Goal: Transaction & Acquisition: Purchase product/service

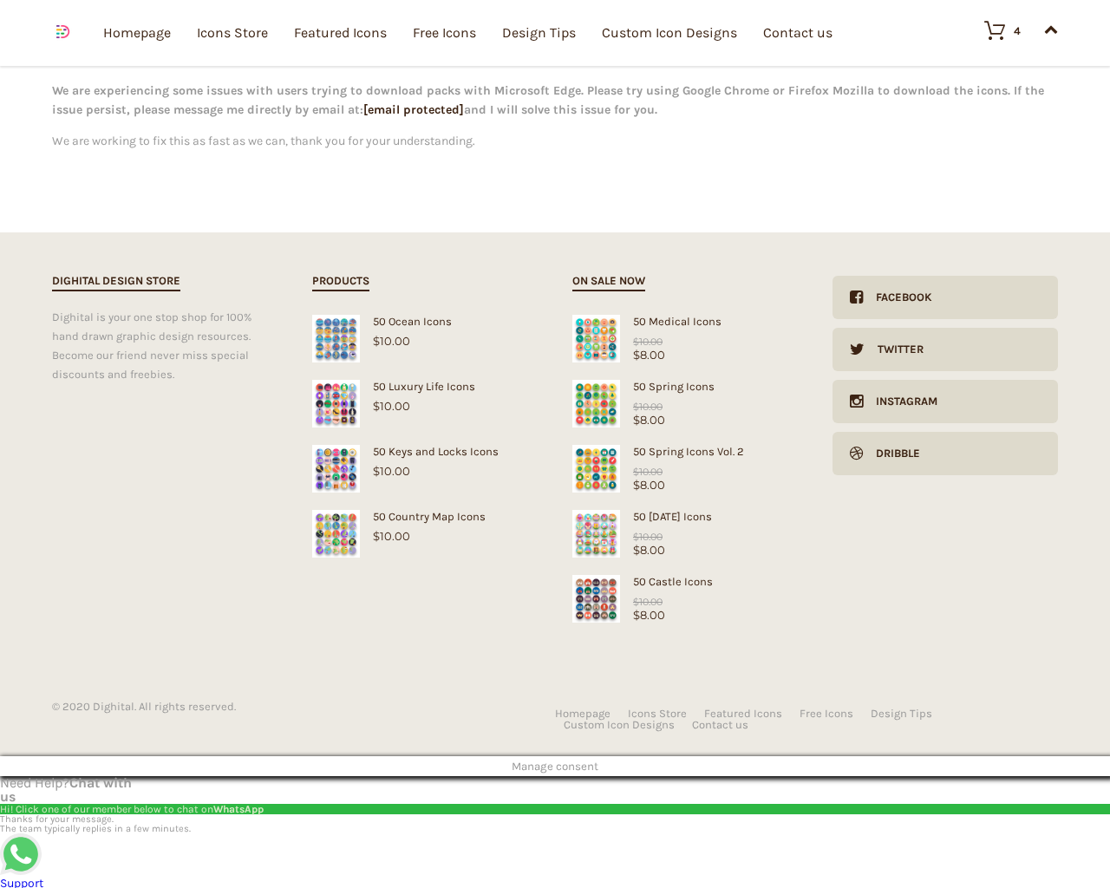
type input "20"
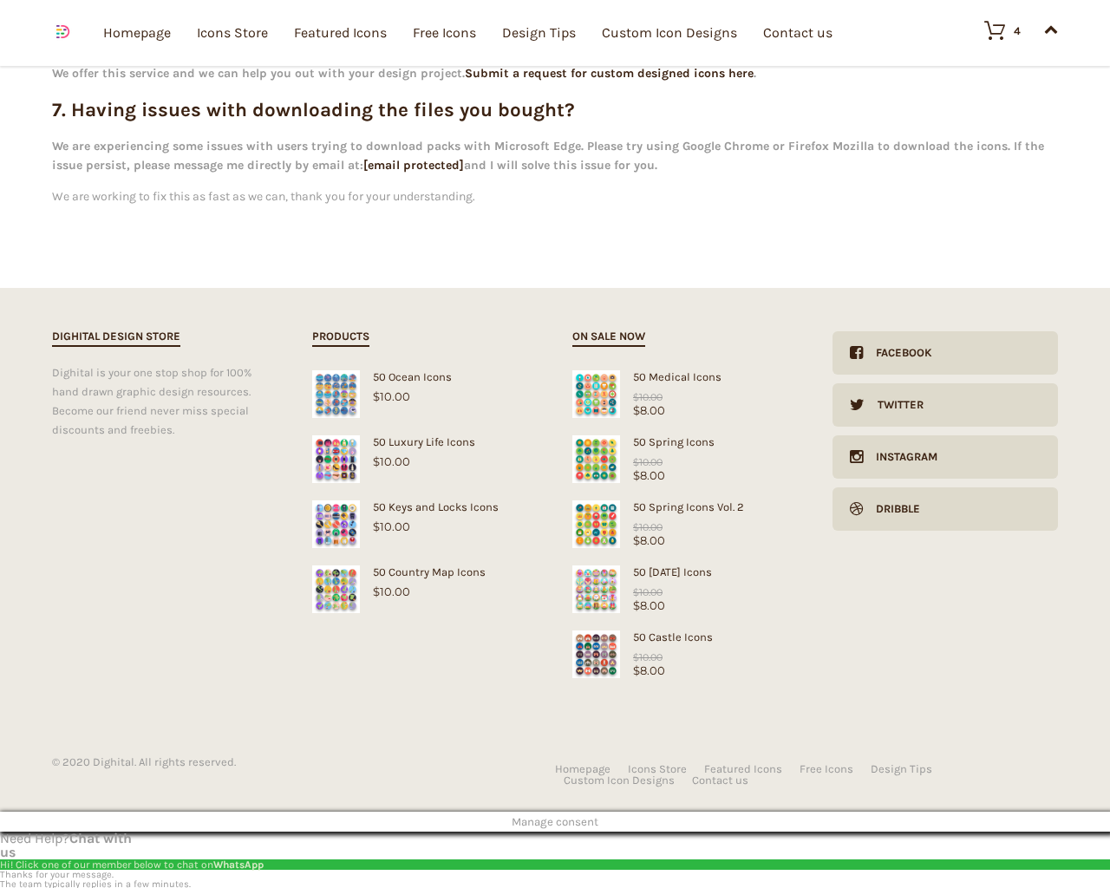
checkbox input "false"
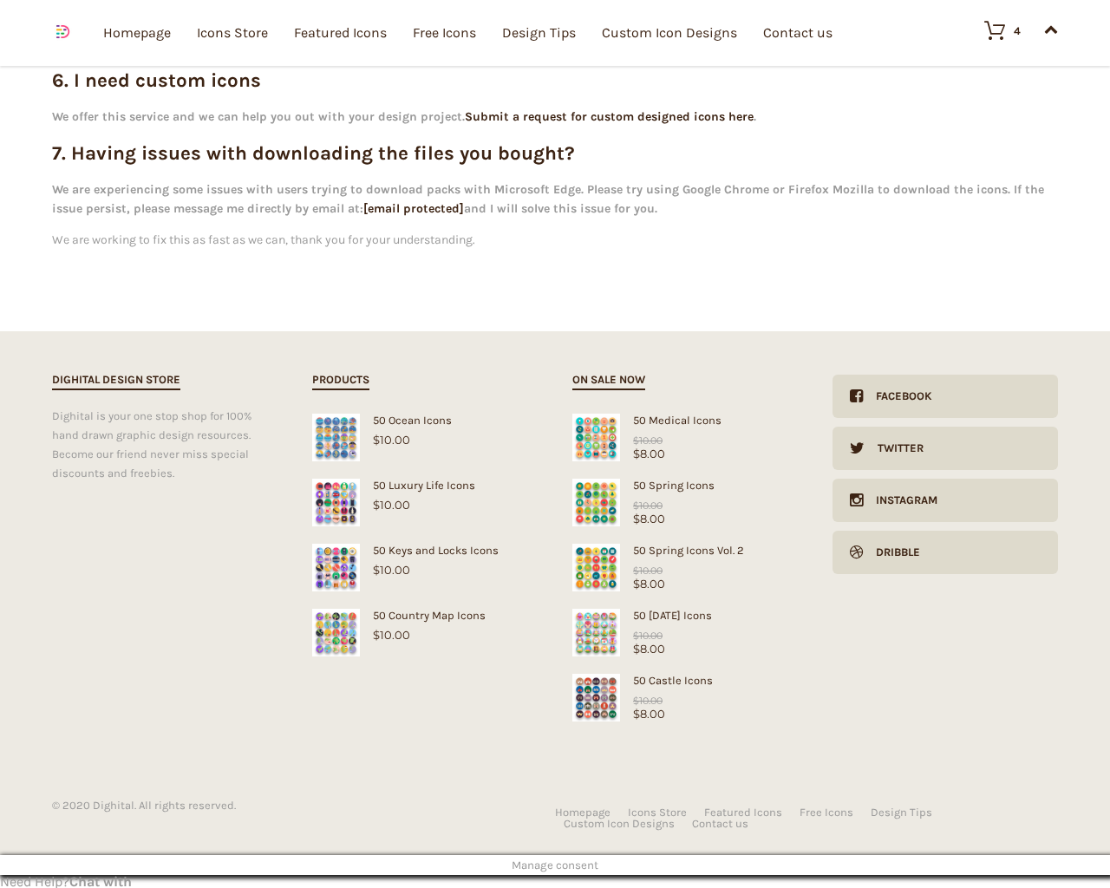
type input "pHqghUme"
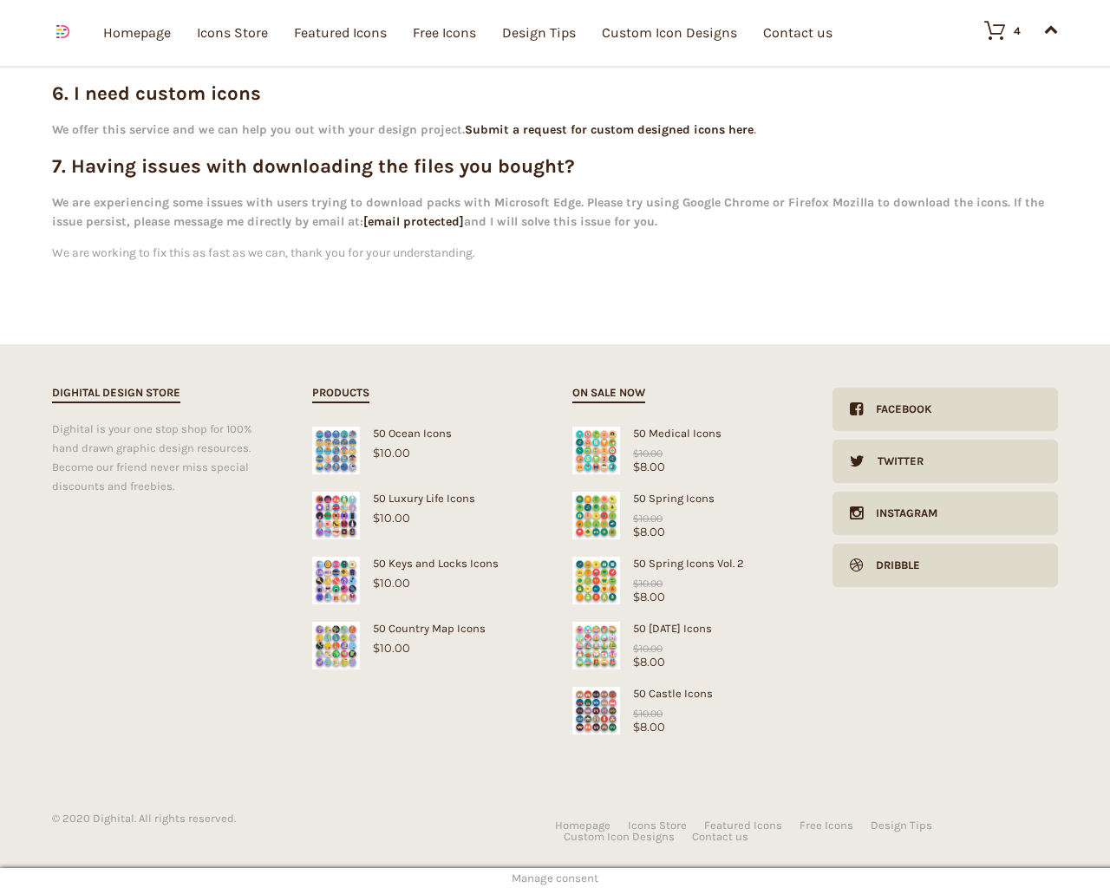
type input "[EMAIL_ADDRESS][DOMAIN_NAME]"
checkbox input "false"
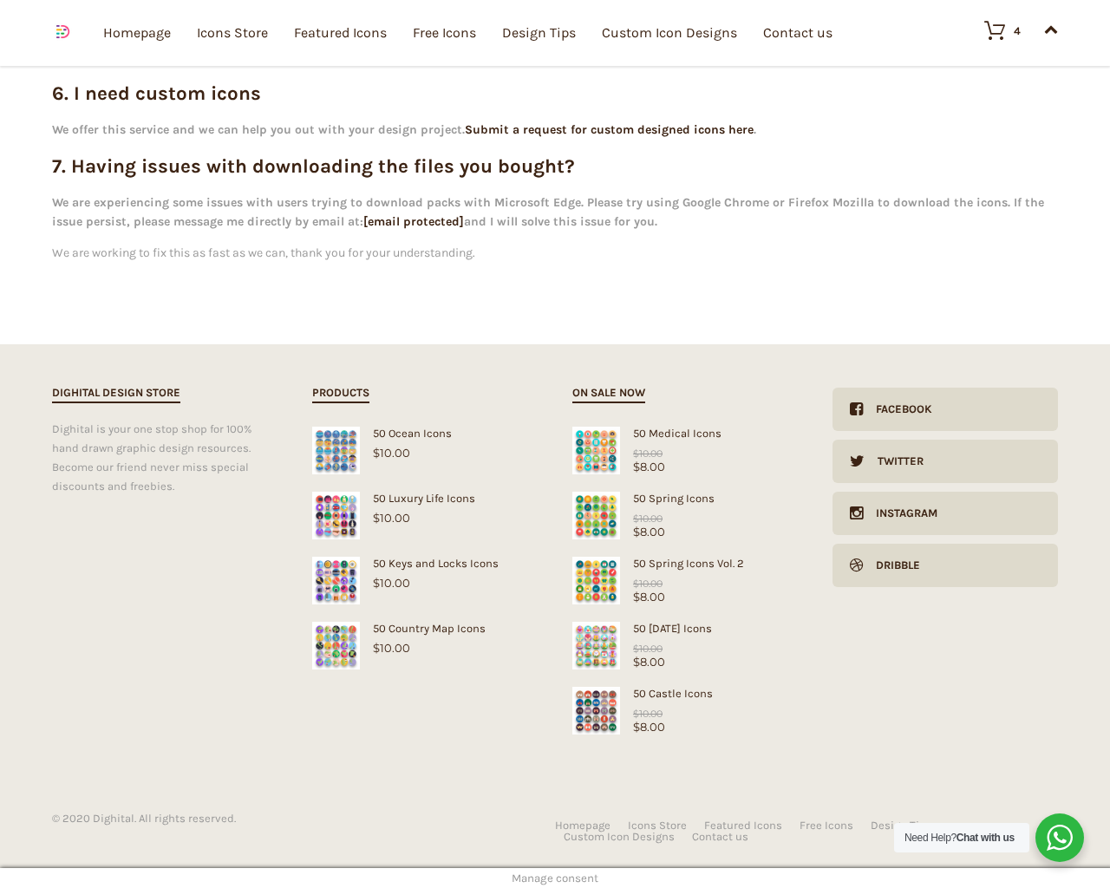
select select "dark"
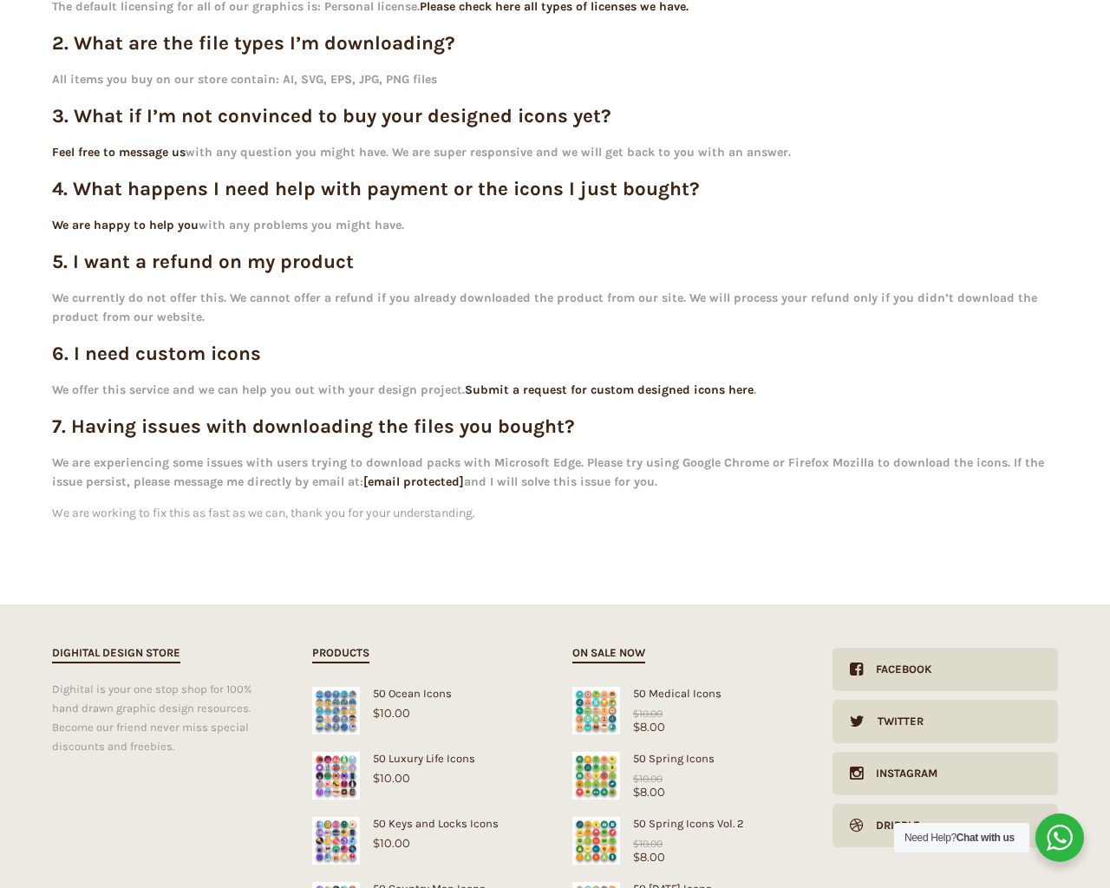
scroll to position [0, 0]
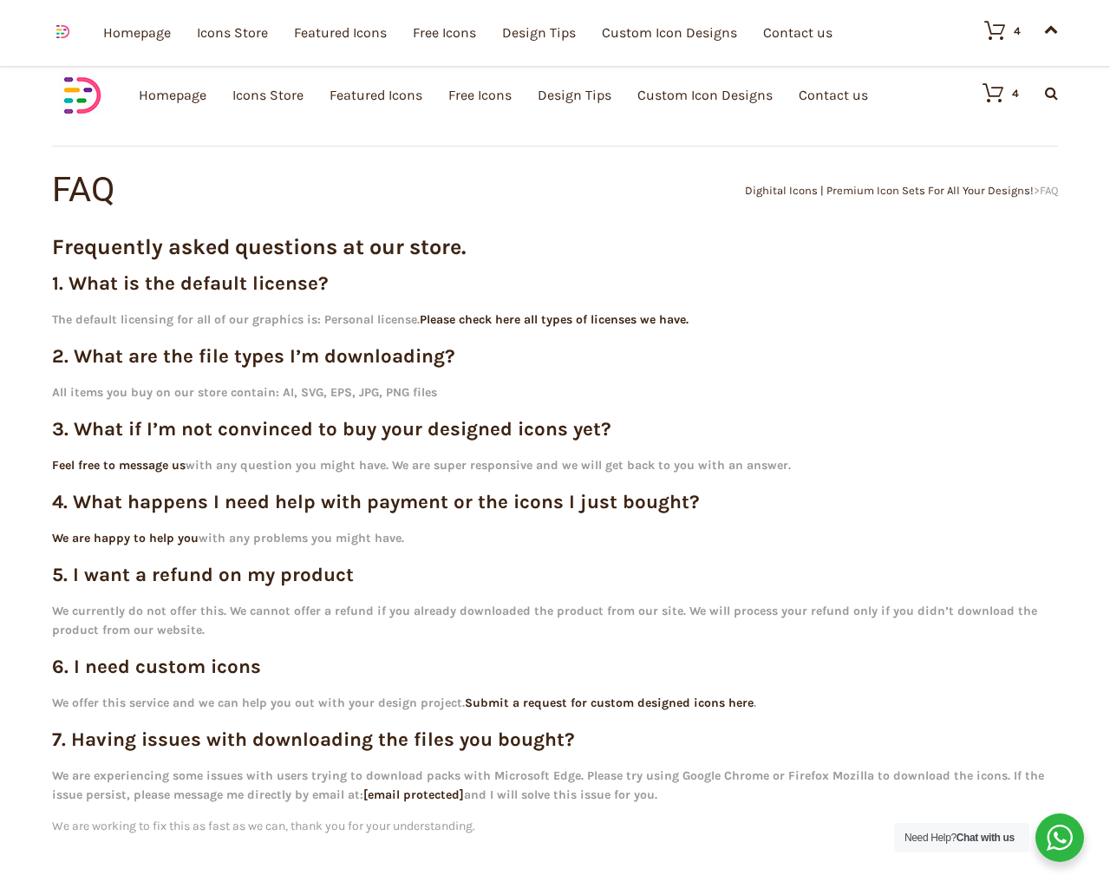
scroll to position [573, 0]
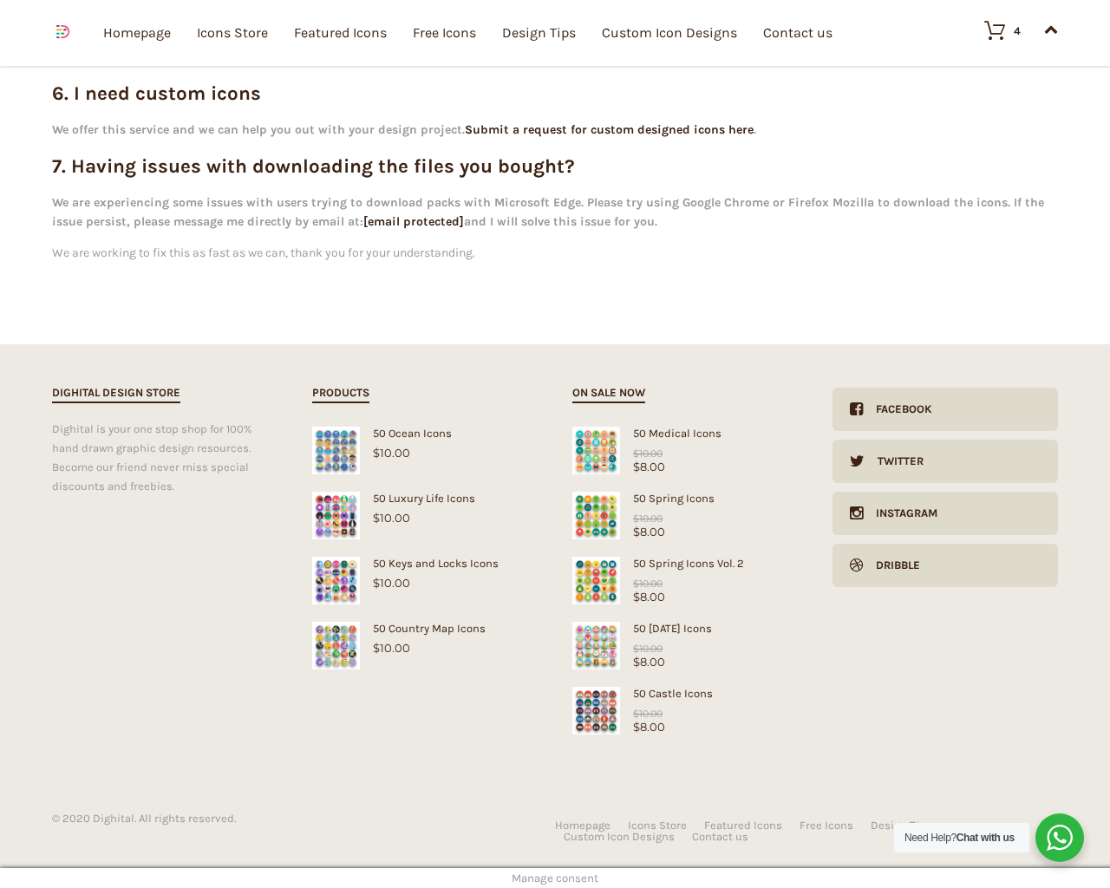
click at [512, 472] on input "Hide Price" at bounding box center [517, 477] width 11 height 11
checkbox input "true"
click at [512, 762] on input "Send me a copy of this e-mail" at bounding box center [517, 767] width 11 height 11
checkbox input "true"
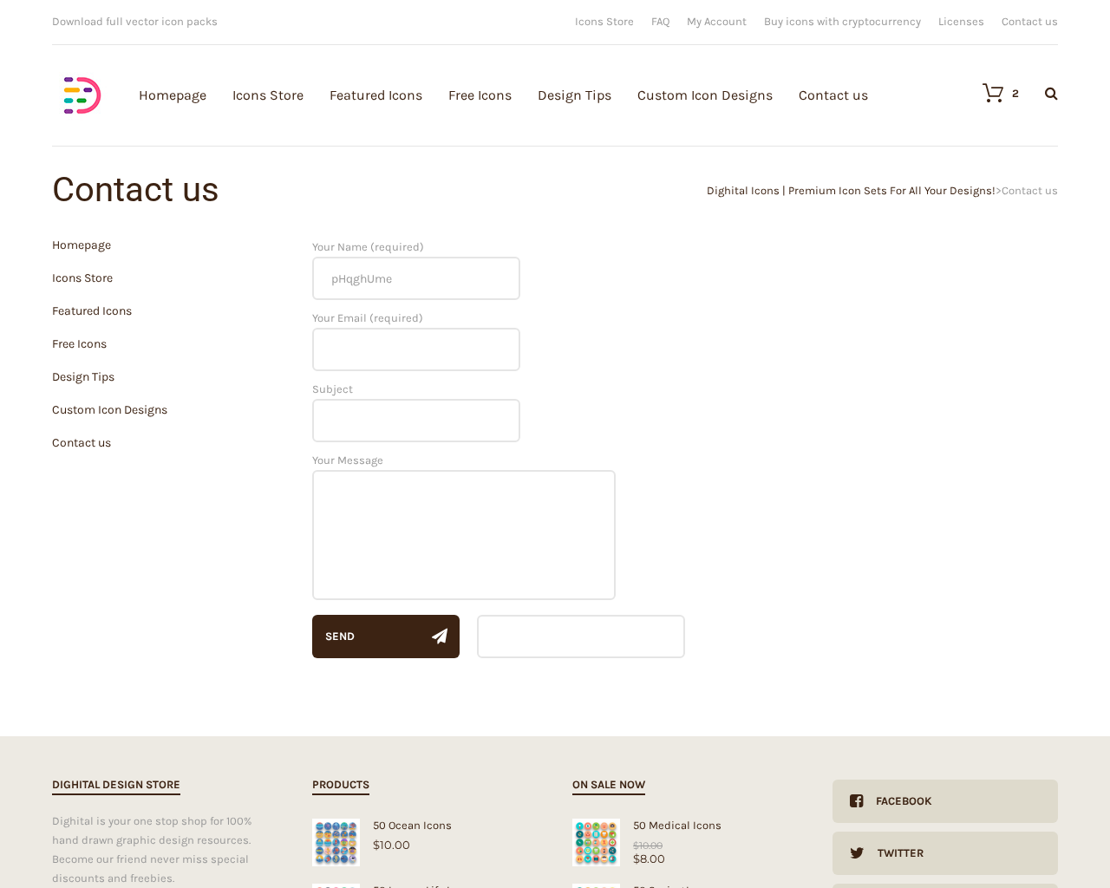
type input "[EMAIL_ADDRESS][DOMAIN_NAME]"
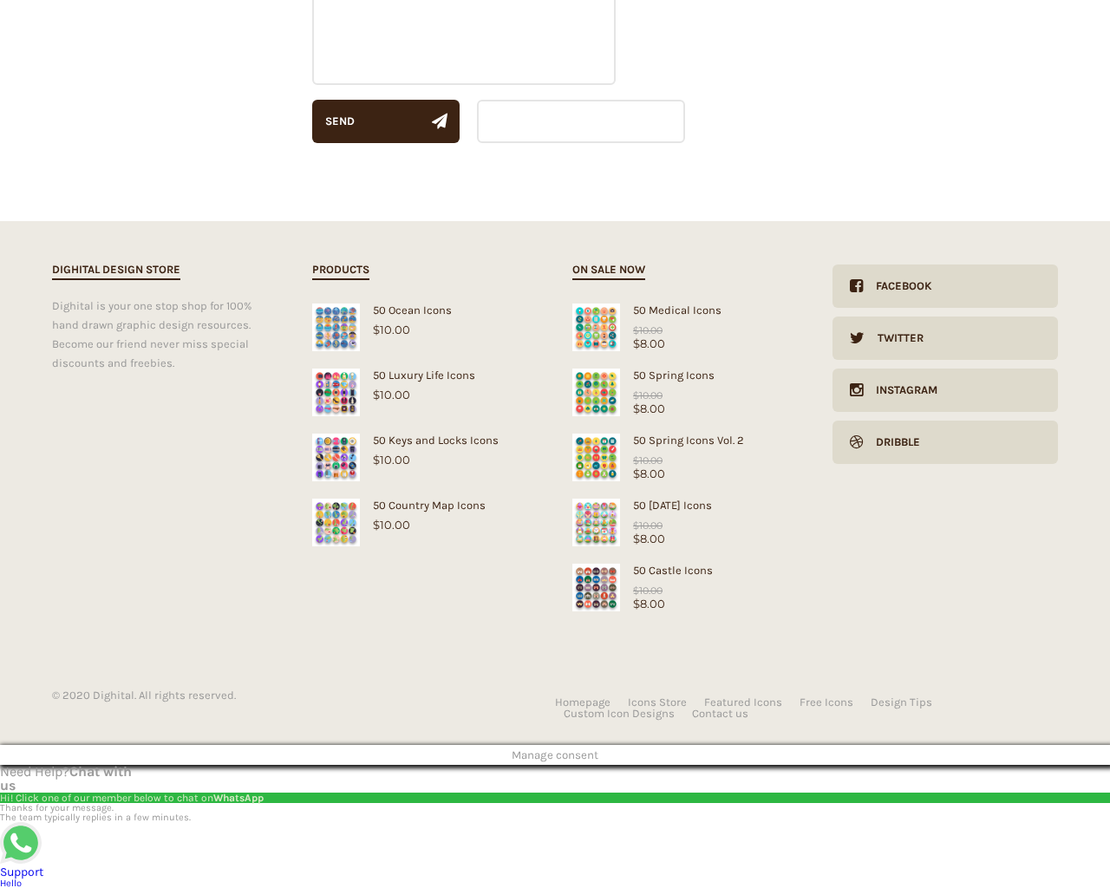
type input "1"
type textarea "20"
type input "[EMAIL_ADDRESS][DOMAIN_NAME]"
type input "1"
type input "20"
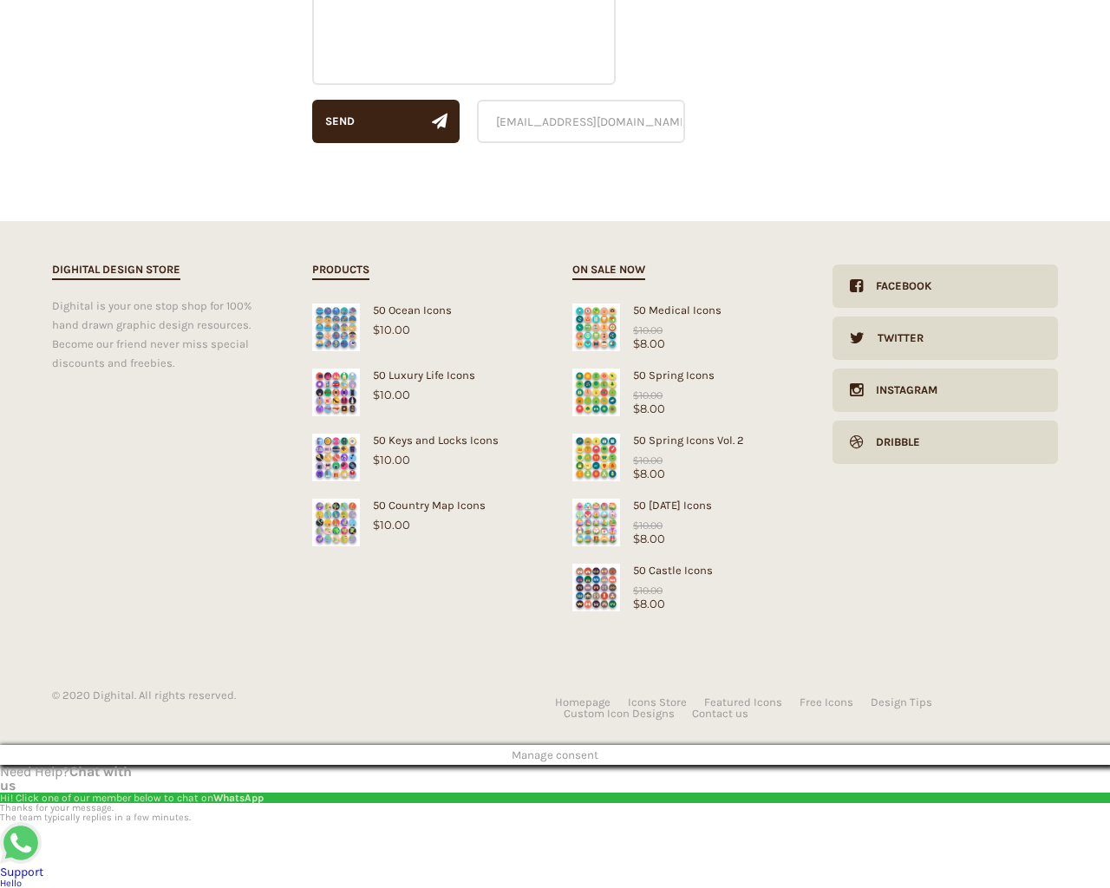
checkbox input "false"
type input "pHqghUme"
type input "[EMAIL_ADDRESS][DOMAIN_NAME]"
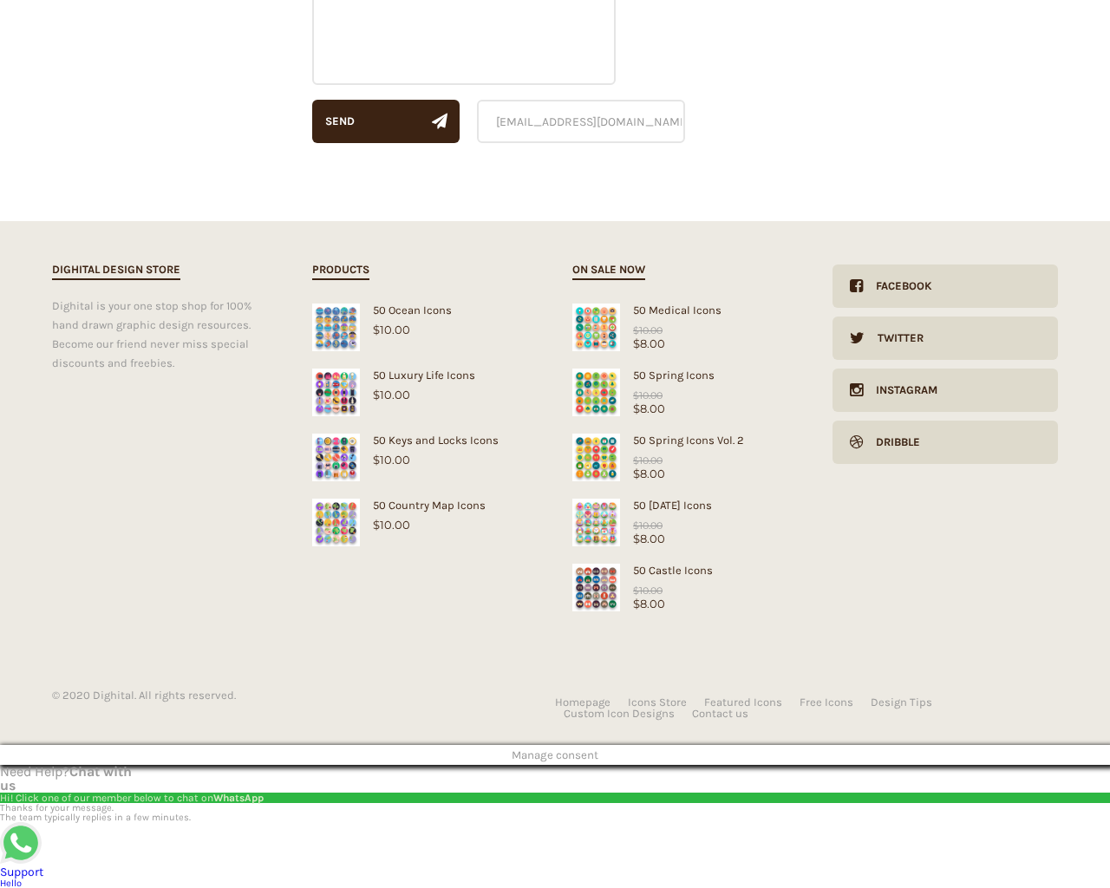
checkbox input "false"
select select "dark"
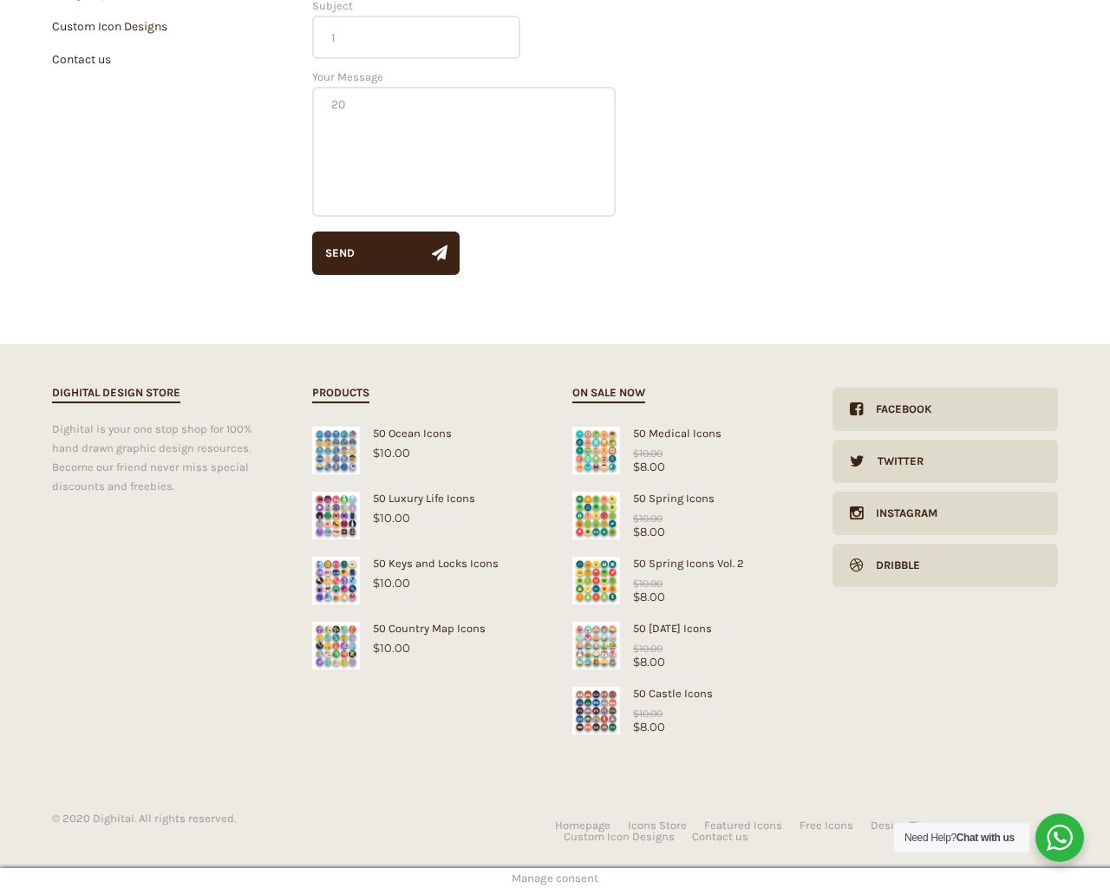
scroll to position [7, 0]
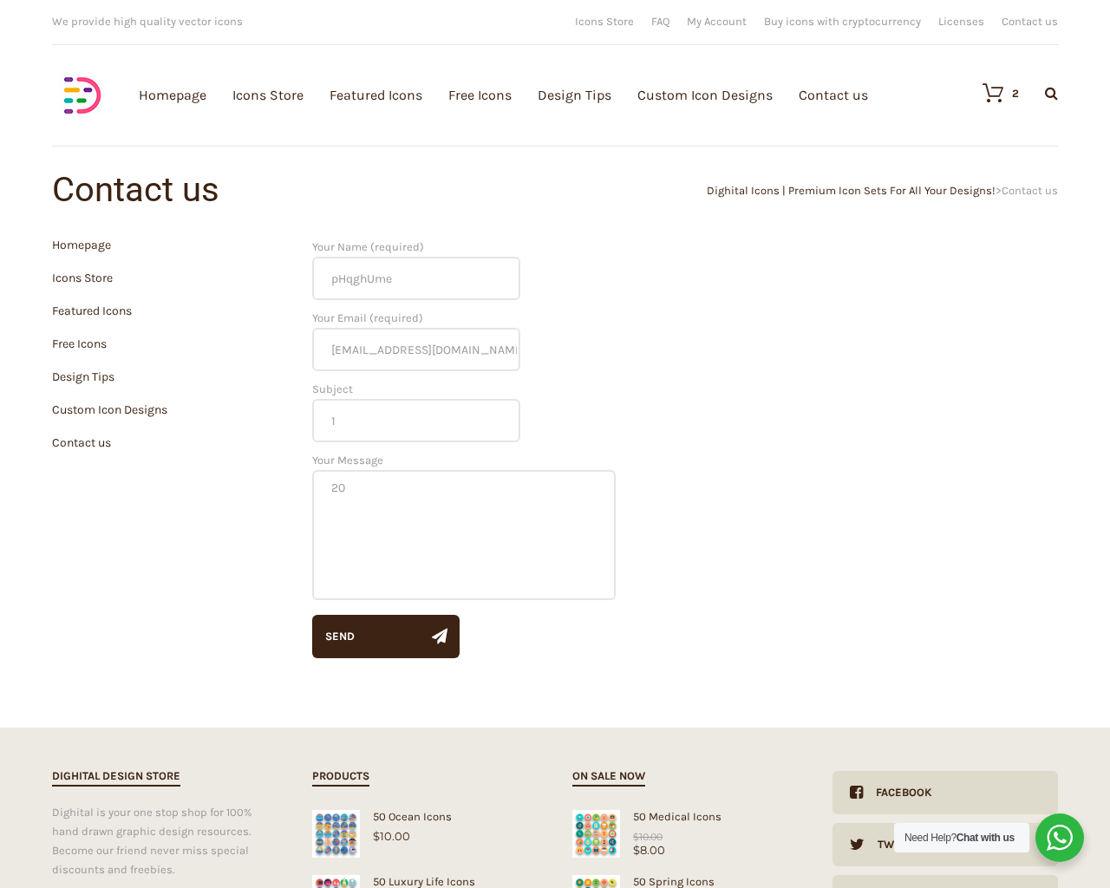
scroll to position [383, 0]
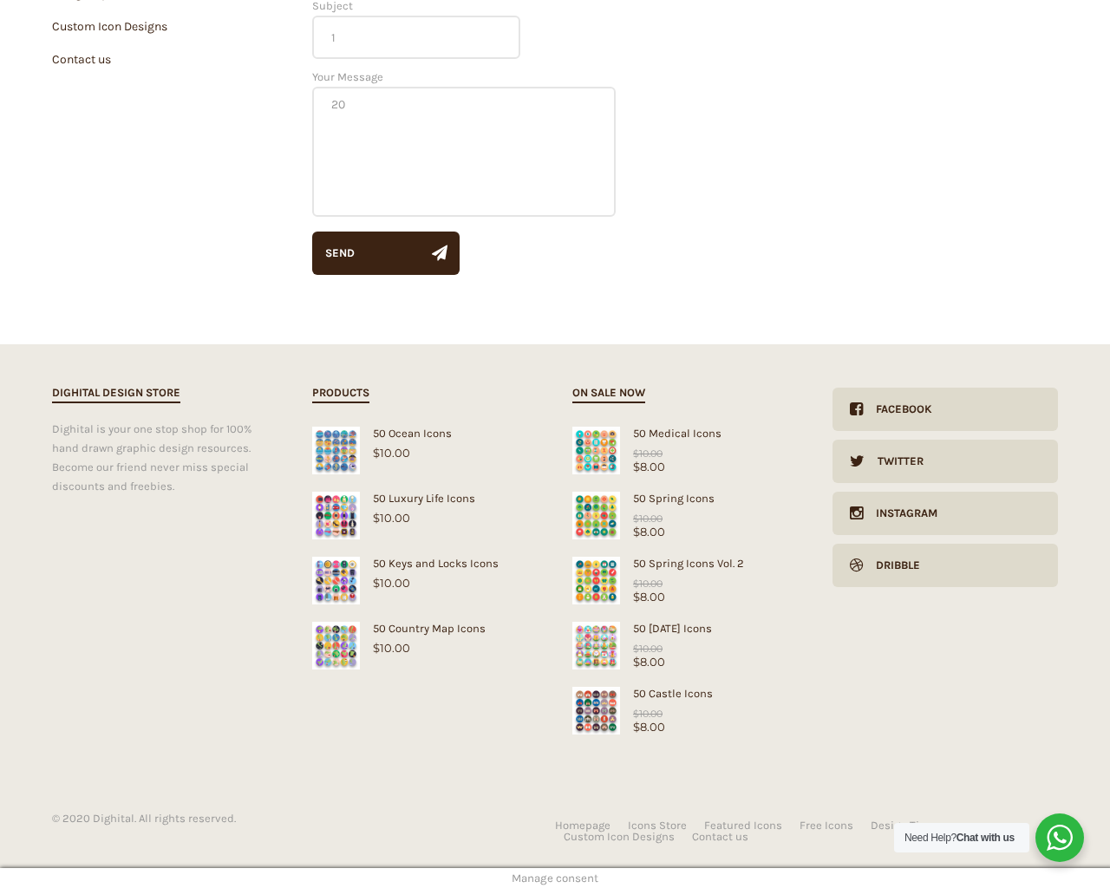
click at [512, 472] on input "Hide Price" at bounding box center [517, 477] width 11 height 11
checkbox input "true"
click at [512, 762] on input "Send me a copy of this e-mail" at bounding box center [517, 767] width 11 height 11
checkbox input "true"
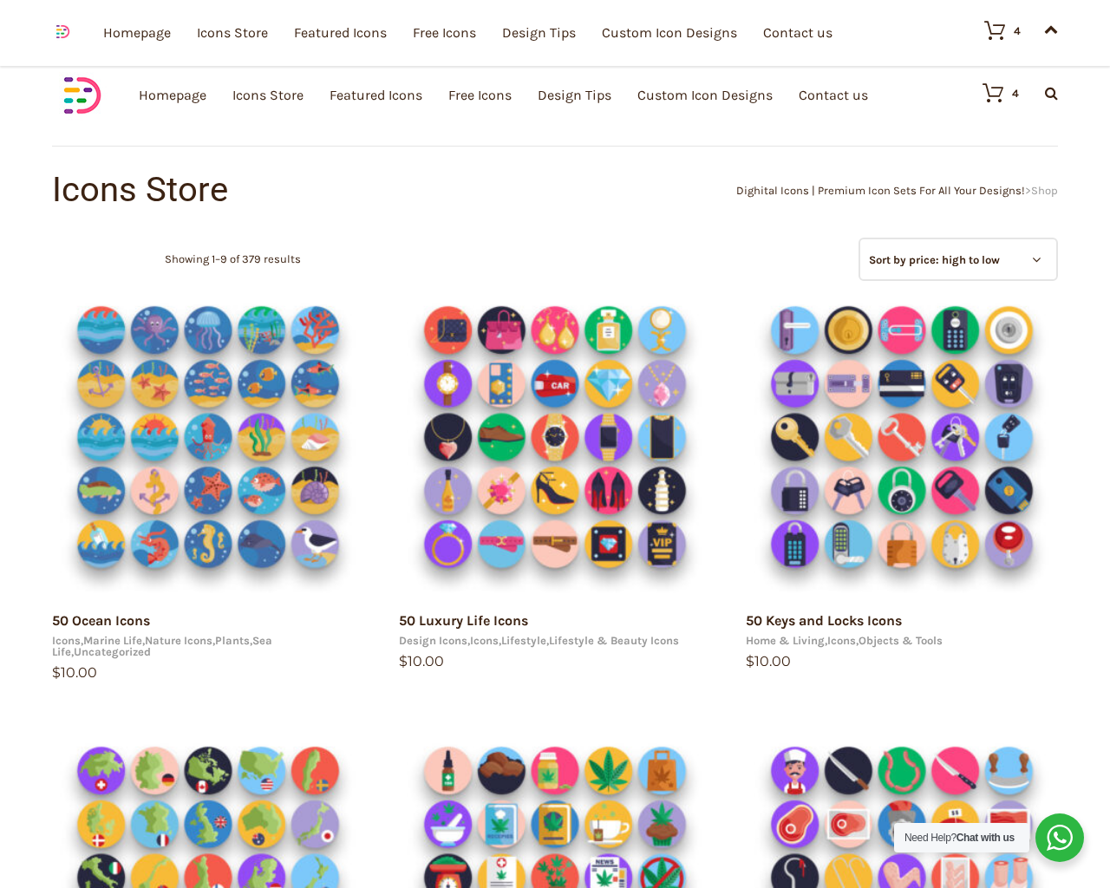
select select "price-desc"
select select "dark"
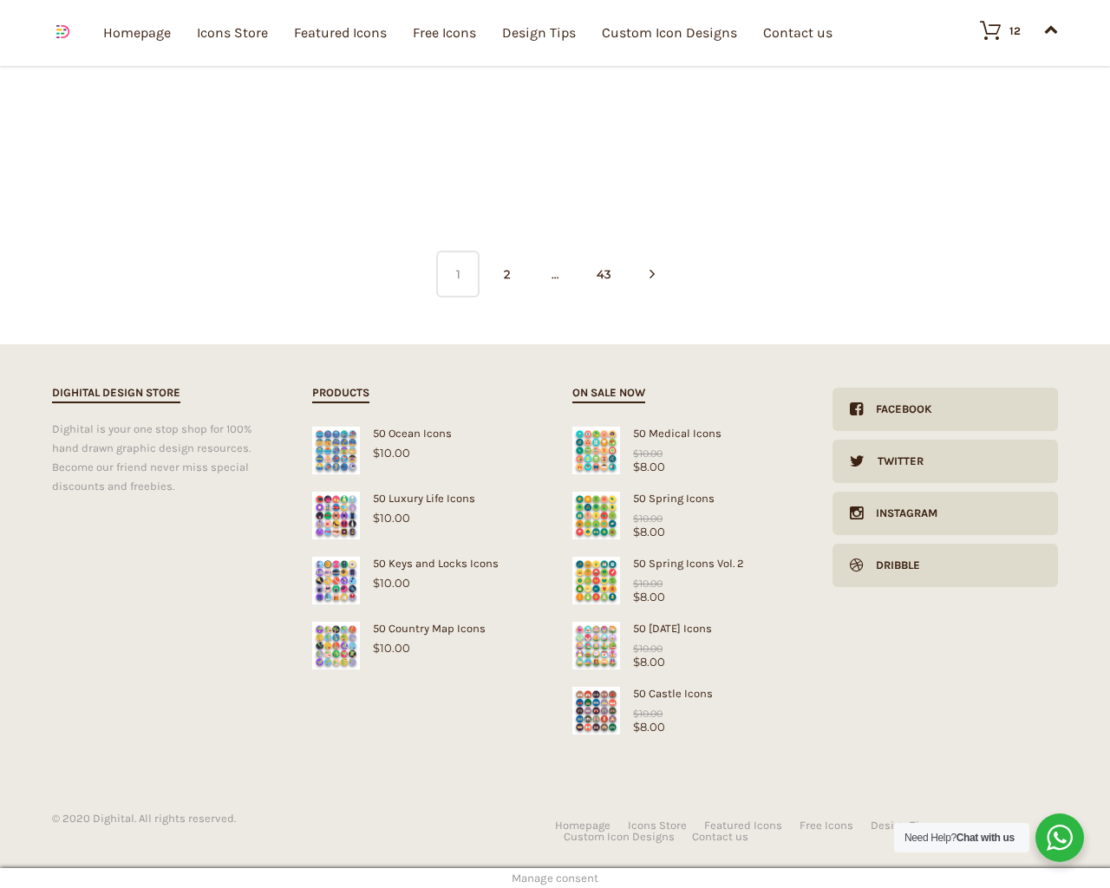
scroll to position [1377, 0]
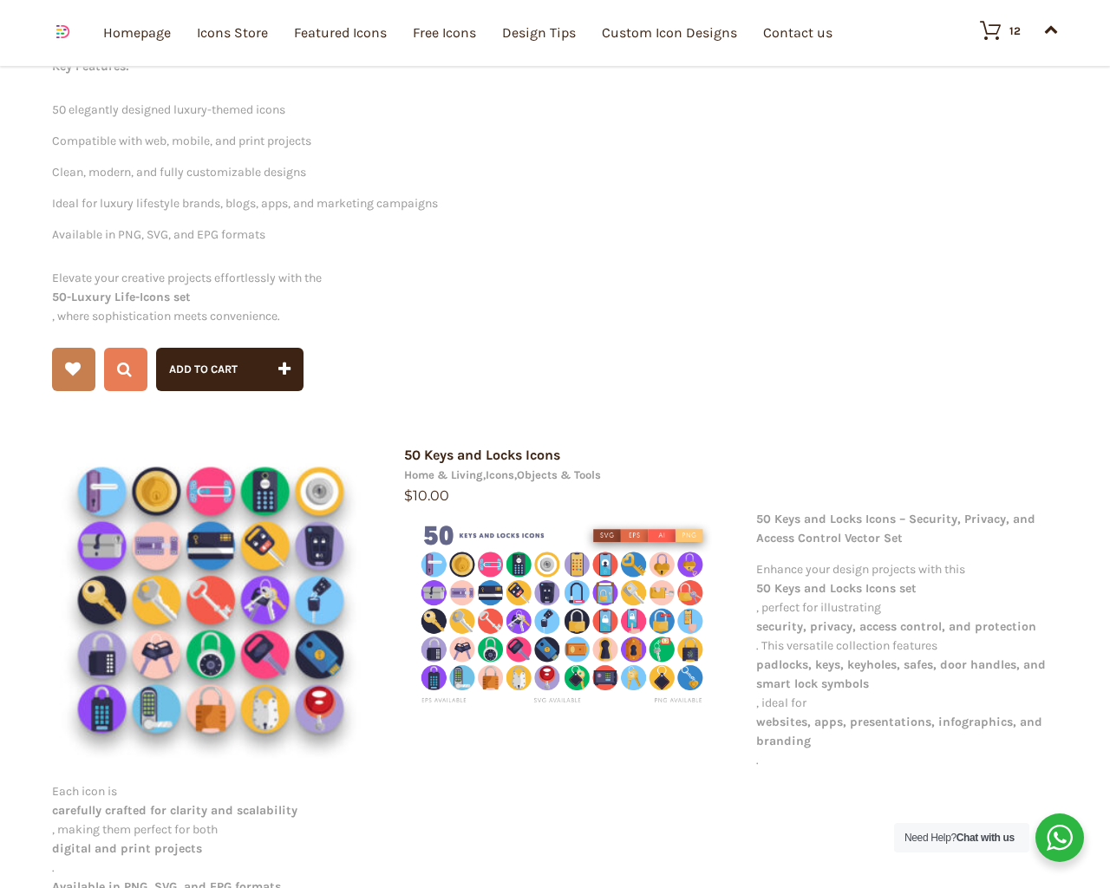
click at [512, 472] on input "Hide Price" at bounding box center [517, 477] width 11 height 11
checkbox input "true"
click at [512, 762] on input "Send me a copy of this e-mail" at bounding box center [517, 767] width 11 height 11
checkbox input "true"
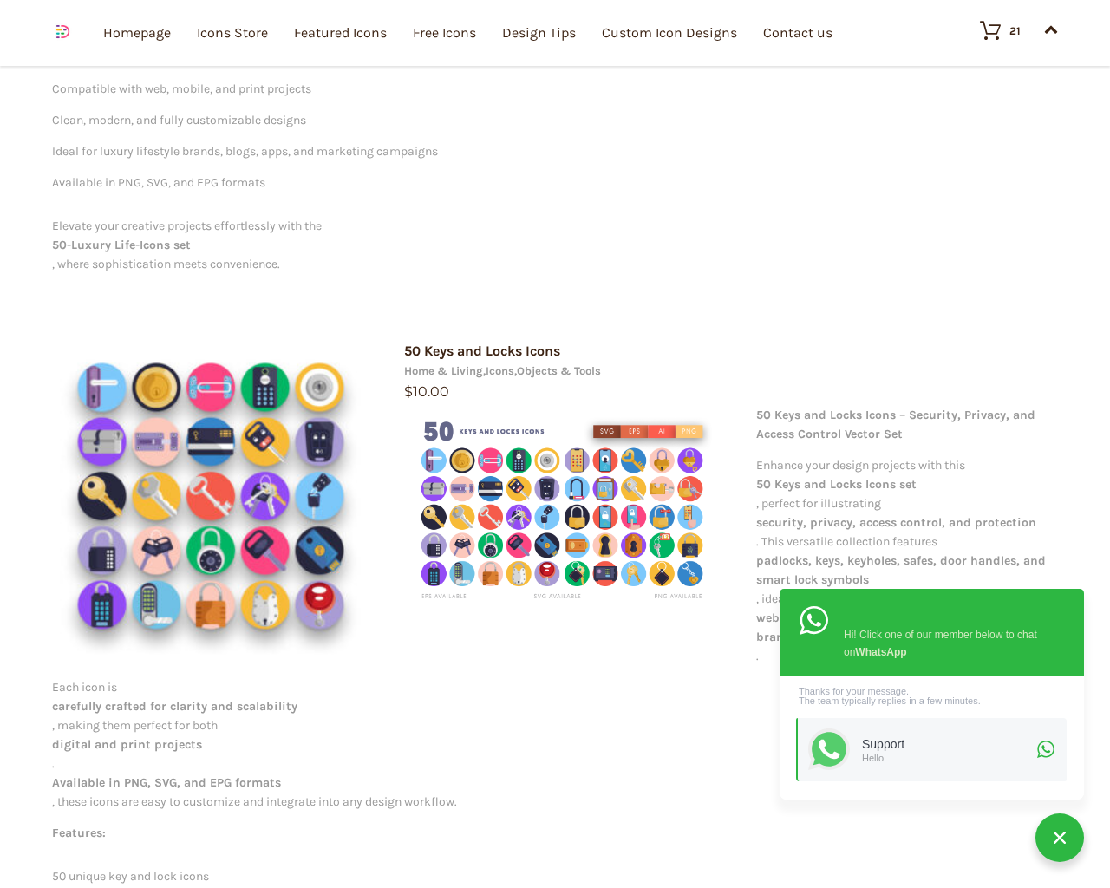
scroll to position [1325, 0]
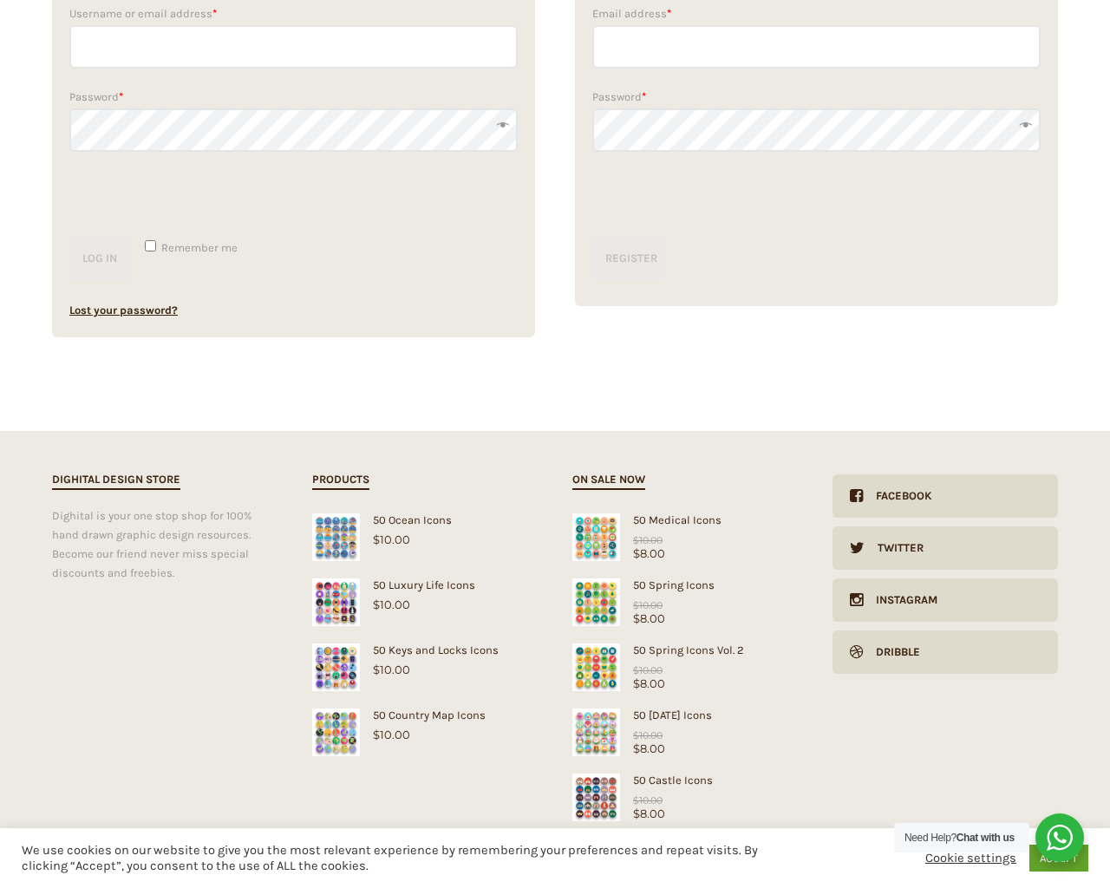
scroll to position [374, 0]
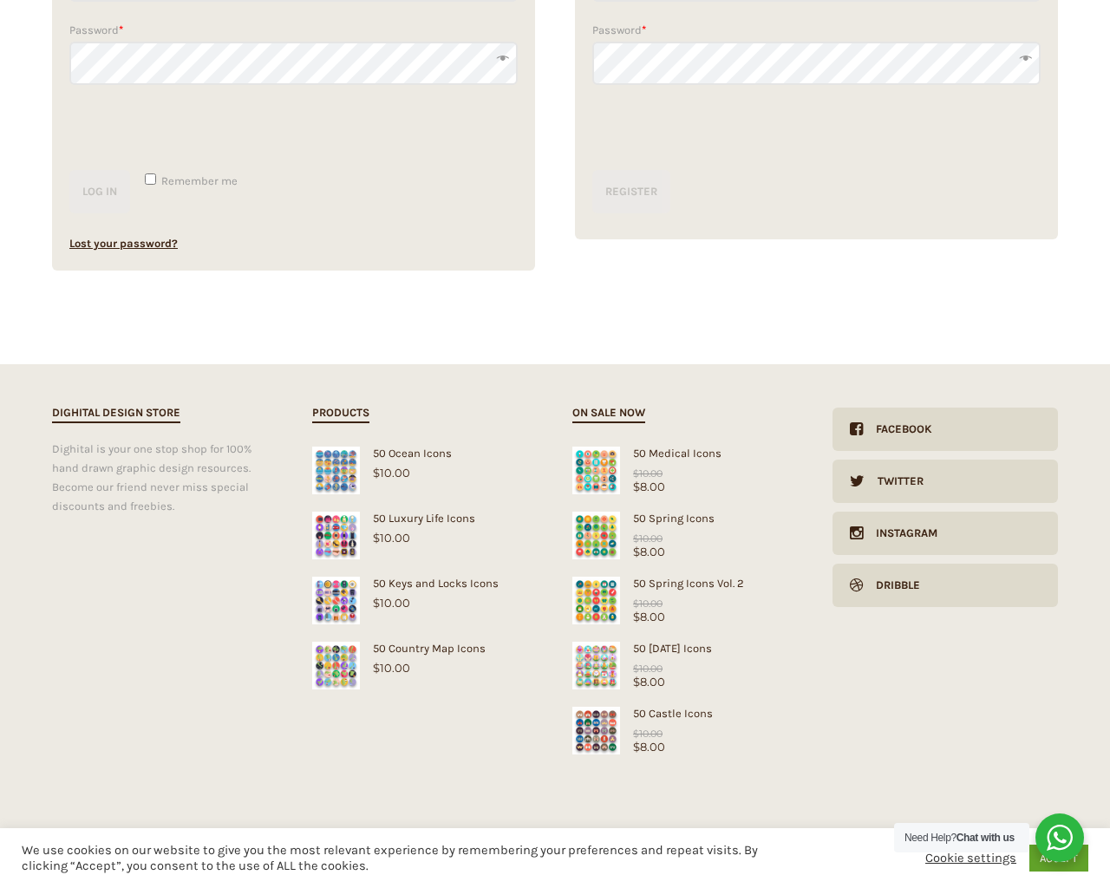
type input "pHqghUme"
checkbox input "false"
type input "[EMAIL_ADDRESS][DOMAIN_NAME]"
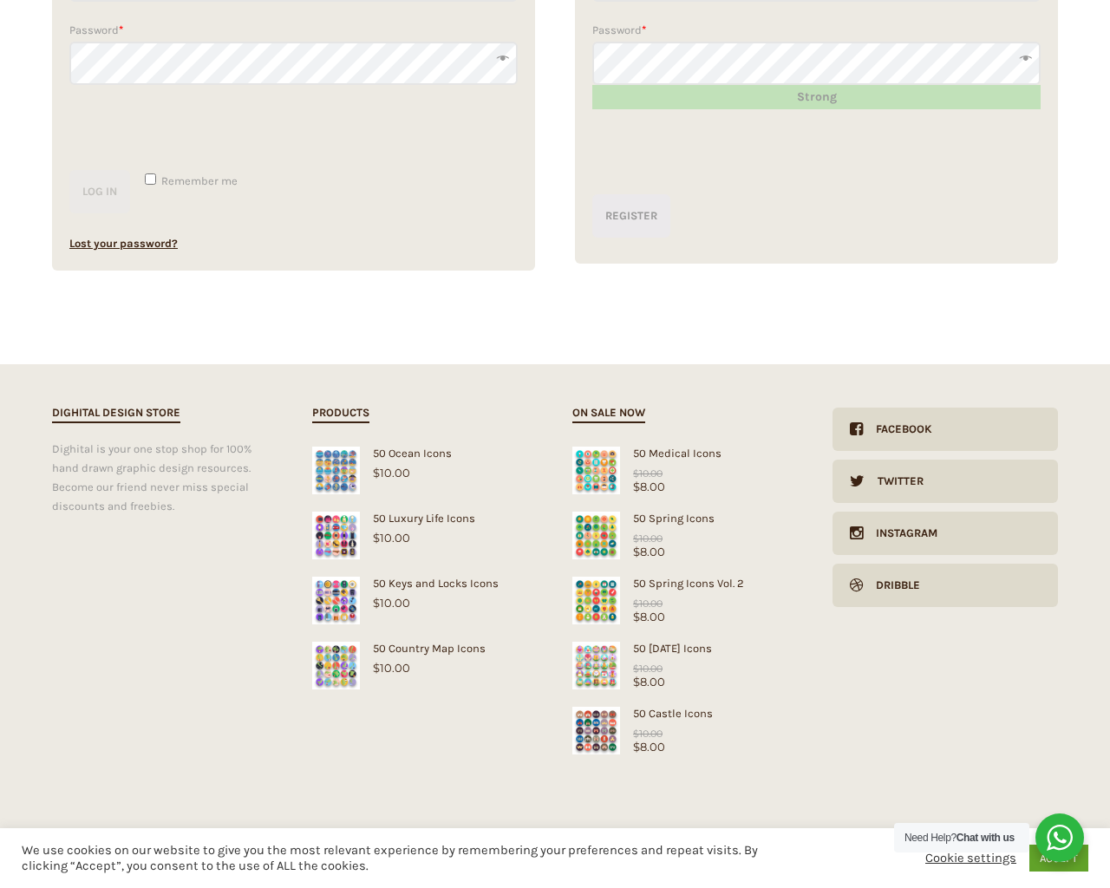
type input "1"
type input "20"
checkbox input "false"
type input "pHqghUme"
checkbox input "false"
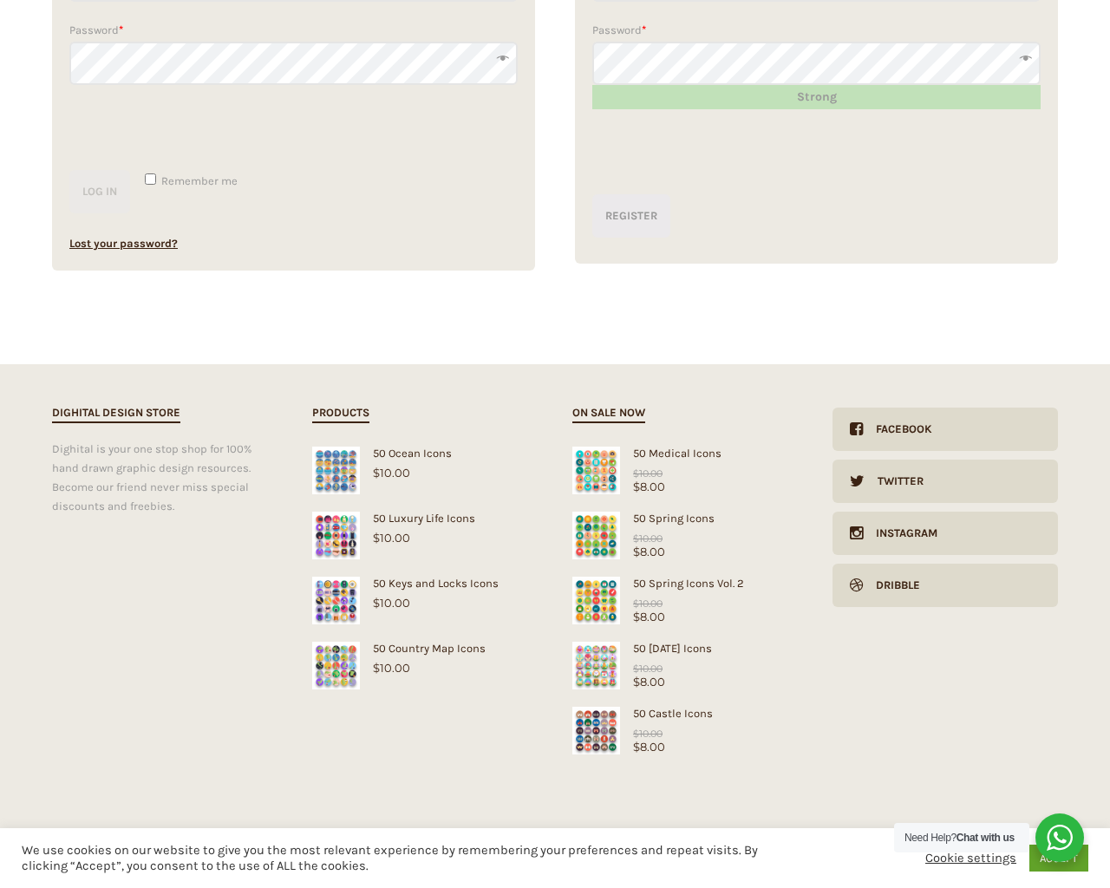
type input "[EMAIL_ADDRESS][DOMAIN_NAME]"
checkbox input "false"
select select "dark"
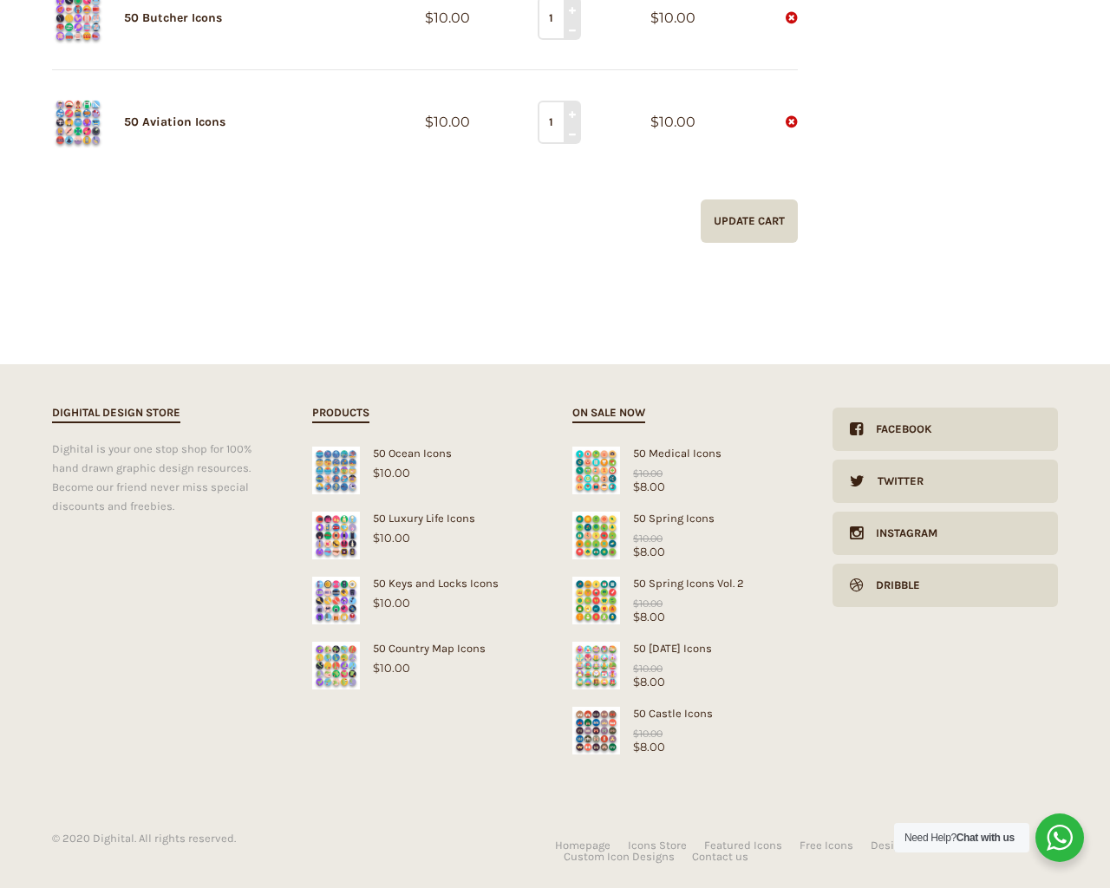
scroll to position [498, 0]
type input "[CREDIT_CARD_NUMBER]"
type input "1"
type input "20"
checkbox input "false"
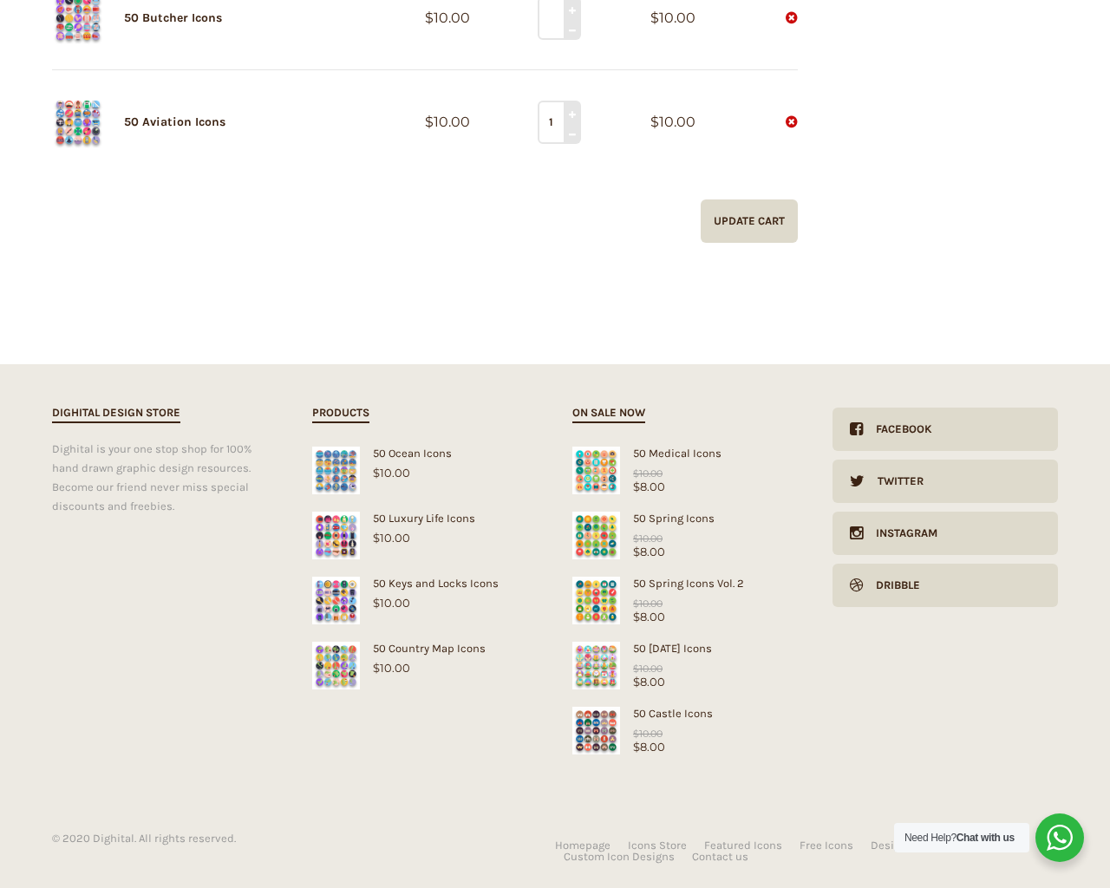
type input "pHqghUme"
checkbox input "false"
type input "[EMAIL_ADDRESS][DOMAIN_NAME]"
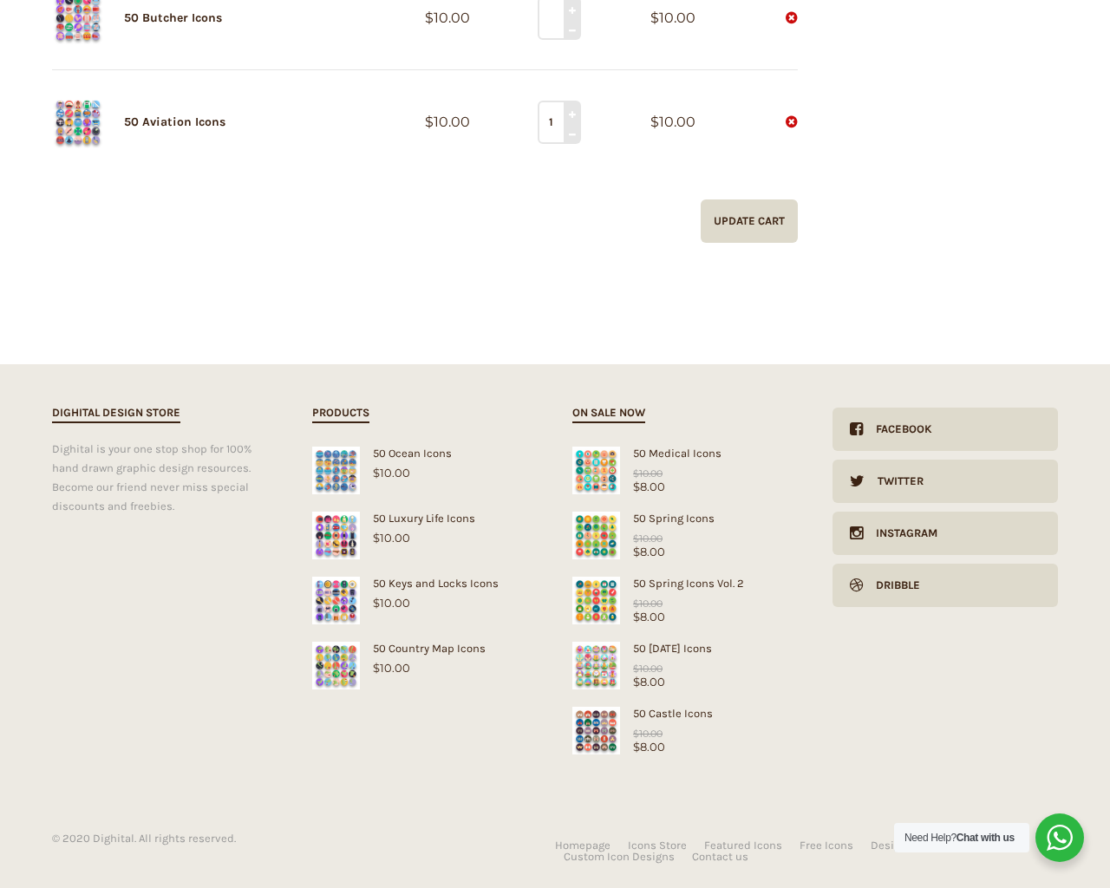
checkbox input "false"
select select "dark"
type input "[DATE]"
select select "dark"
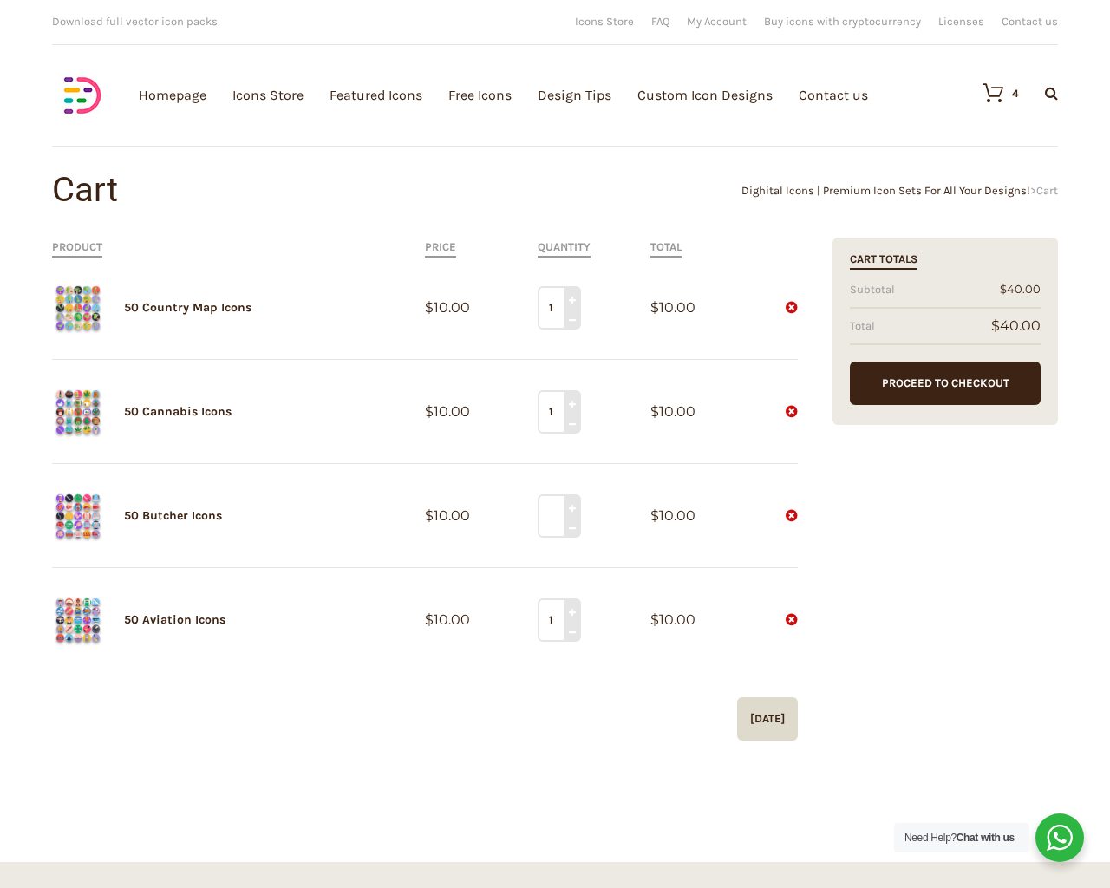
type input "1"
type input "[CREDIT_CARD_NUMBER]"
type input "1"
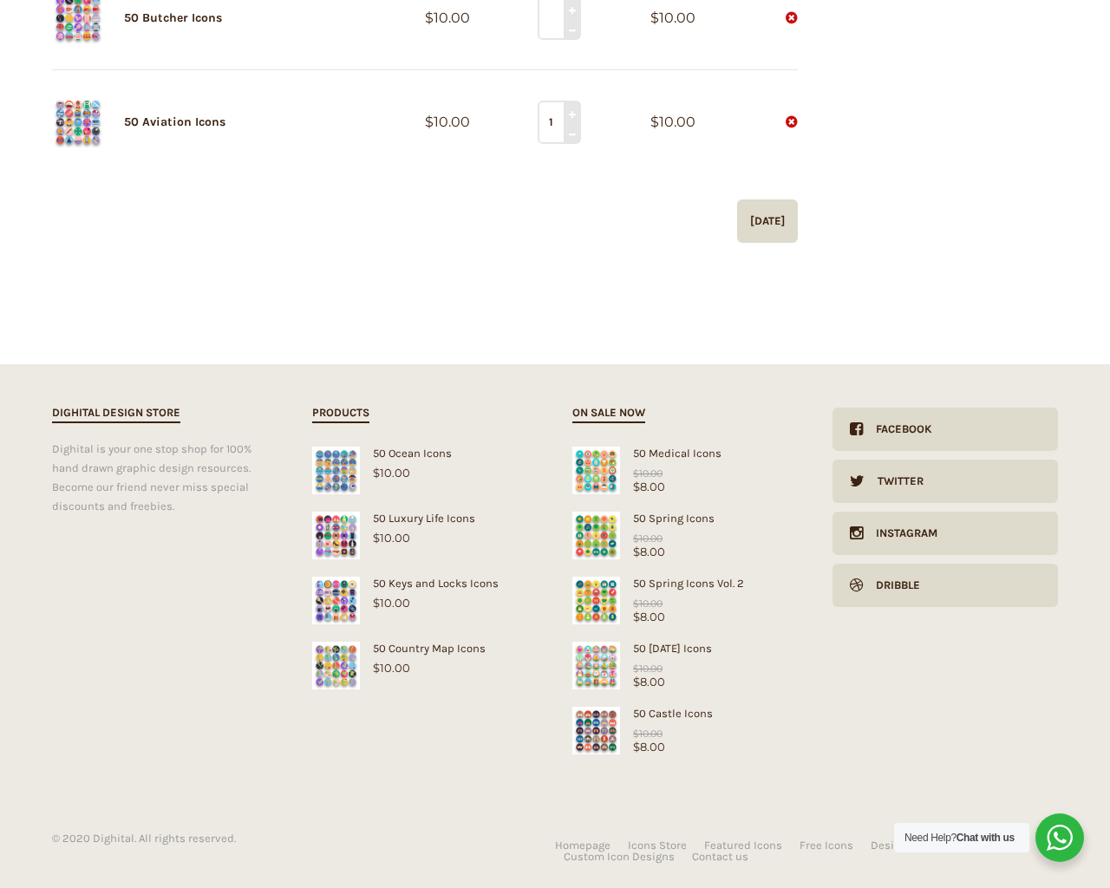
click at [512, 472] on input "Hide Price" at bounding box center [517, 477] width 11 height 11
checkbox input "true"
click at [512, 762] on input "Send me a copy of this e-mail" at bounding box center [517, 767] width 11 height 11
checkbox input "true"
